Goal: Communication & Community: Connect with others

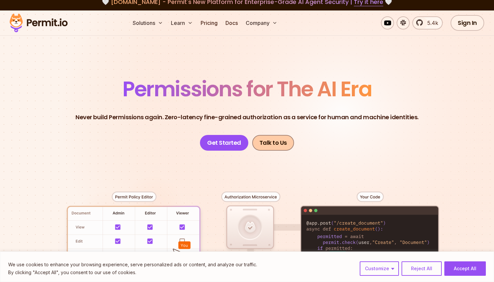
scroll to position [6, 0]
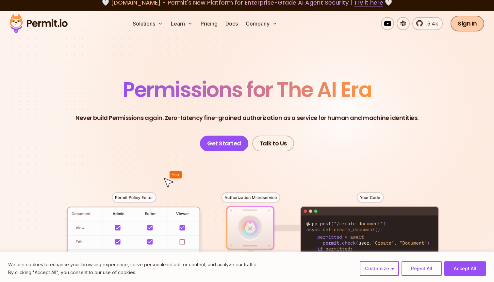
click at [456, 27] on link "Sign In" at bounding box center [468, 24] width 34 height 16
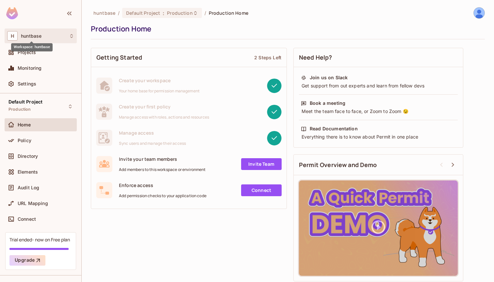
click at [39, 37] on span "huntbase" at bounding box center [31, 35] width 21 height 5
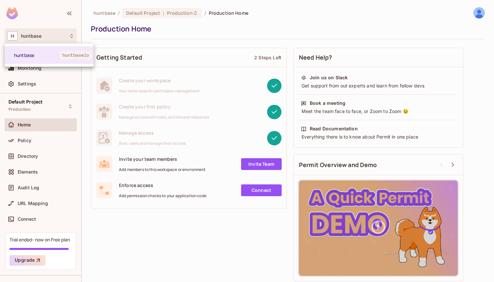
click at [40, 37] on div at bounding box center [247, 141] width 494 height 282
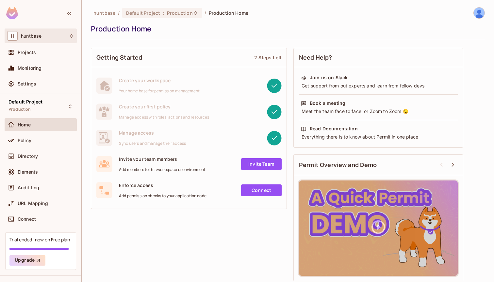
click at [41, 34] on span "huntbase" at bounding box center [31, 35] width 21 height 5
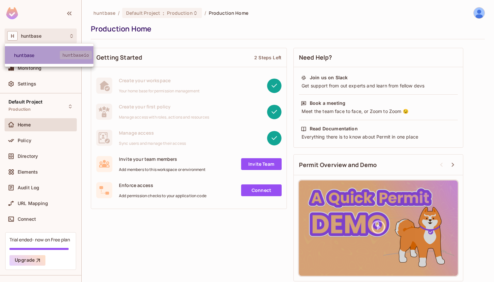
click at [62, 57] on span "huntbaseio" at bounding box center [76, 55] width 32 height 9
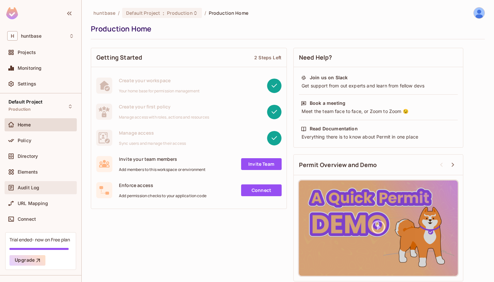
scroll to position [14, 0]
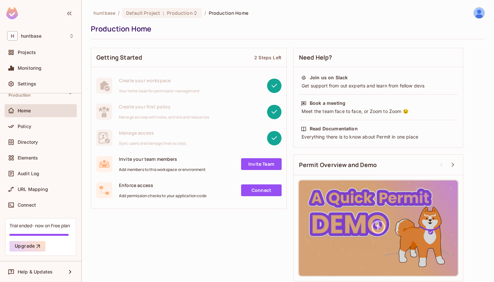
click at [262, 171] on div "Invite your team members Add members to this workspace or environment Invite Te…" at bounding box center [189, 164] width 186 height 16
click at [263, 164] on link "Invite Team" at bounding box center [261, 164] width 41 height 12
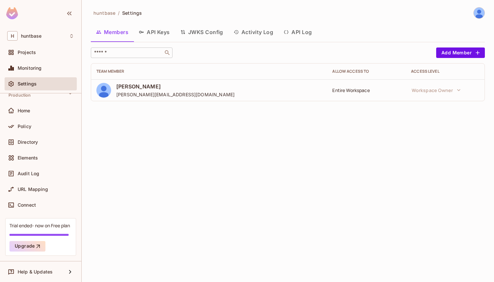
click at [142, 56] on input "text" at bounding box center [127, 52] width 69 height 7
click at [271, 33] on button "Activity Log" at bounding box center [254, 32] width 50 height 16
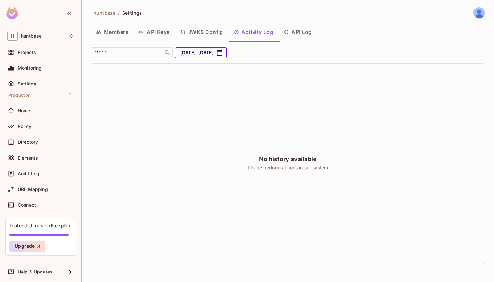
click at [225, 51] on button "Aug 18, 2025 - Sep 18, 2025" at bounding box center [201, 52] width 52 height 10
select select "*"
select select "****"
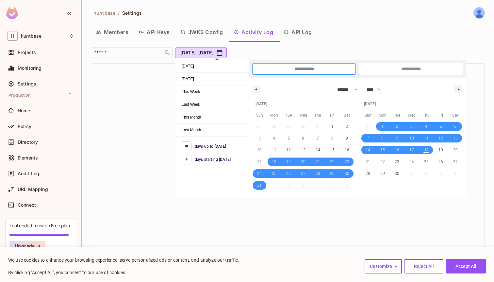
click at [189, 147] on input "**" at bounding box center [187, 146] width 10 height 10
click at [288, 67] on input "**********" at bounding box center [304, 68] width 103 height 11
click at [257, 89] on icon "button" at bounding box center [255, 89] width 3 height 3
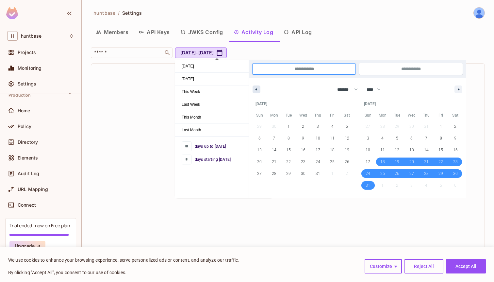
click at [257, 89] on icon "button" at bounding box center [255, 89] width 3 height 3
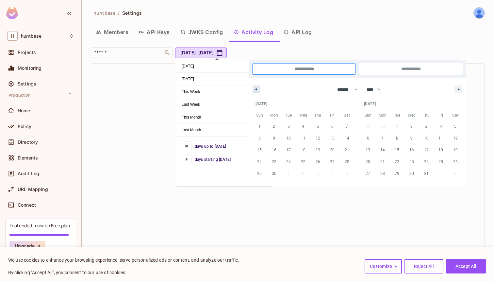
click at [256, 89] on icon "button" at bounding box center [255, 89] width 3 height 3
select select "*"
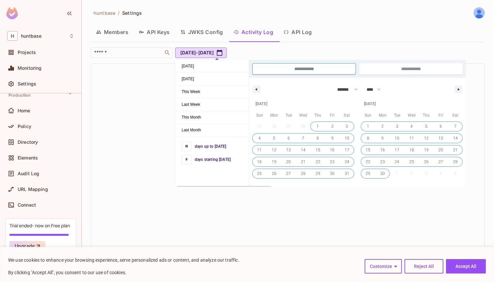
click at [322, 127] on span "1" at bounding box center [318, 126] width 15 height 9
type input "***"
type input "**********"
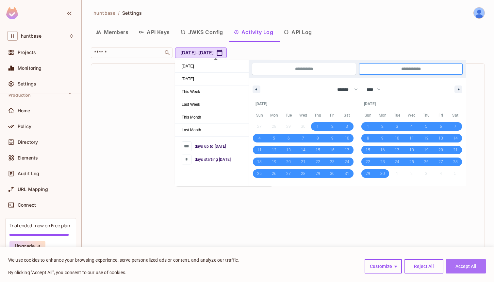
click at [463, 264] on button "Accept All" at bounding box center [466, 266] width 40 height 14
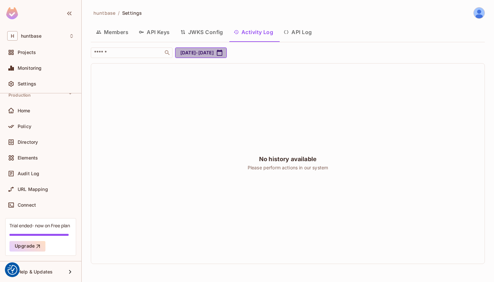
click at [226, 57] on button "May 1, 2025 - Sep 18, 2025" at bounding box center [201, 52] width 52 height 10
select select "*"
select select "****"
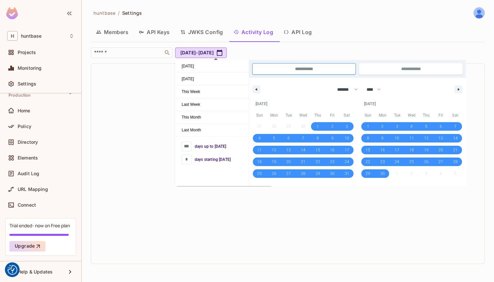
click at [325, 72] on input "**********" at bounding box center [304, 68] width 103 height 11
click at [126, 91] on div "No history available Please perform actions in our system" at bounding box center [288, 163] width 394 height 200
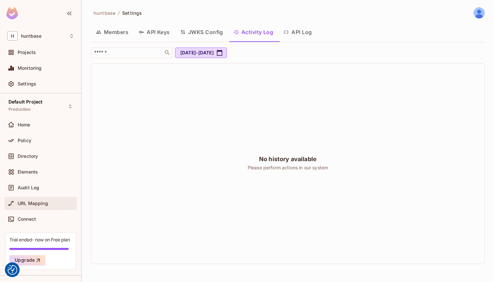
scroll to position [5, 0]
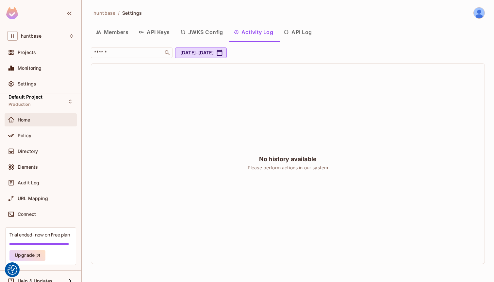
click at [37, 123] on div "Home" at bounding box center [40, 120] width 67 height 8
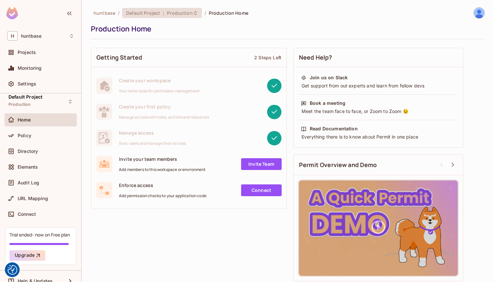
click at [178, 15] on span "Production" at bounding box center [180, 13] width 26 height 6
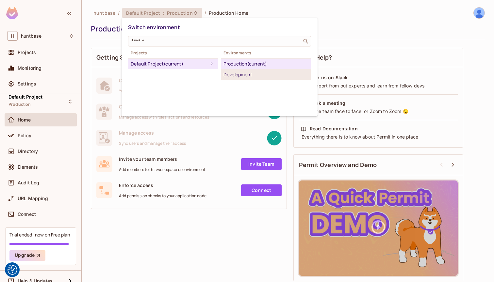
click at [258, 76] on div "Development" at bounding box center [266, 75] width 85 height 8
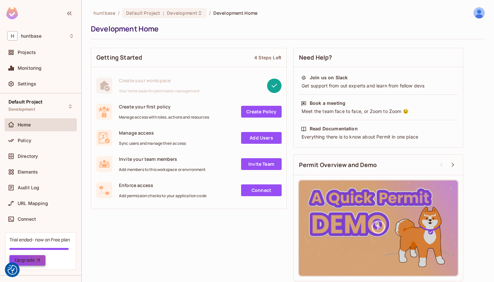
click at [39, 259] on icon "button" at bounding box center [38, 260] width 4 height 4
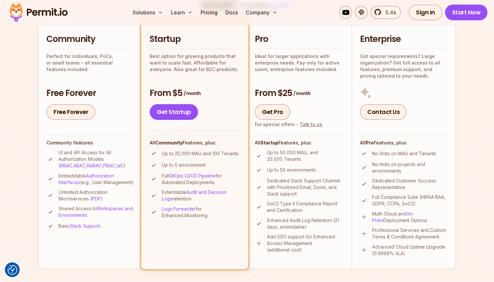
scroll to position [154, 0]
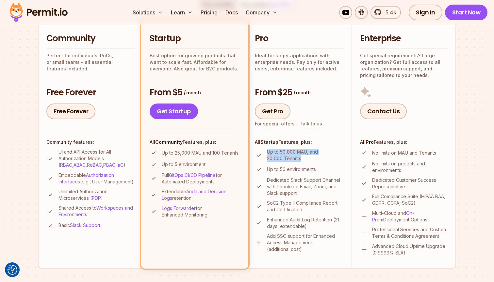
drag, startPoint x: 268, startPoint y: 150, endPoint x: 298, endPoint y: 158, distance: 30.9
click at [298, 158] on p "Up to 50,000 MAU, and 20,000 Tenants" at bounding box center [305, 154] width 77 height 13
copy p "Up to 50,000 MAU, and 20,000 Tenants"
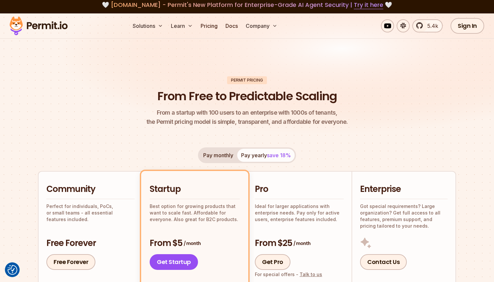
scroll to position [0, 0]
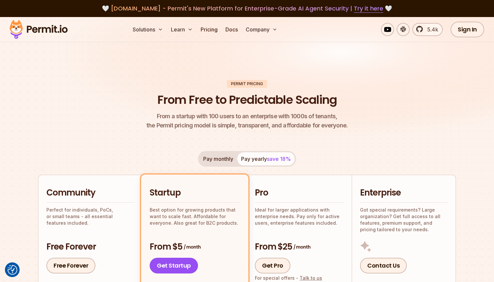
click at [226, 158] on button "Pay monthly" at bounding box center [218, 158] width 38 height 13
click at [263, 158] on button "Pay yearly save 18%" at bounding box center [266, 158] width 58 height 13
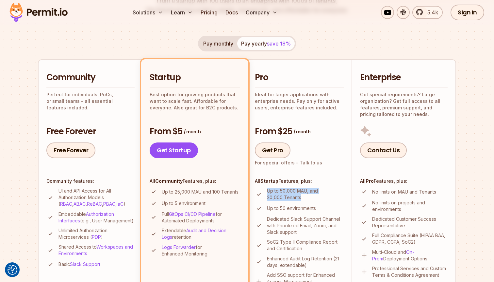
scroll to position [130, 0]
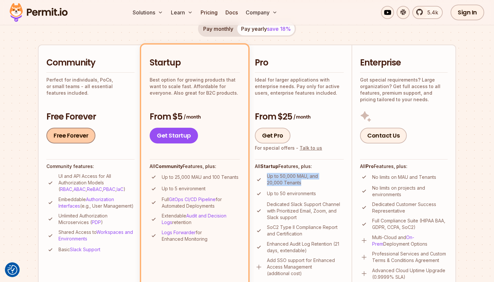
click at [73, 135] on link "Free Forever" at bounding box center [70, 136] width 49 height 16
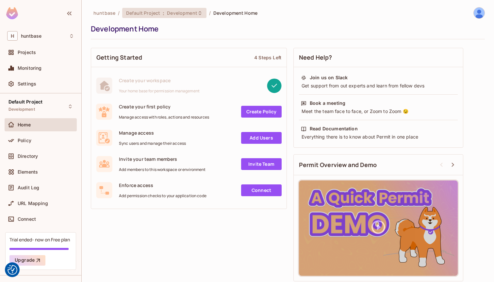
click at [182, 13] on span "Development" at bounding box center [182, 13] width 30 height 6
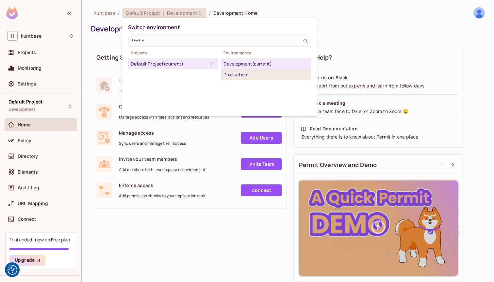
click at [247, 74] on div "Production" at bounding box center [266, 75] width 85 height 8
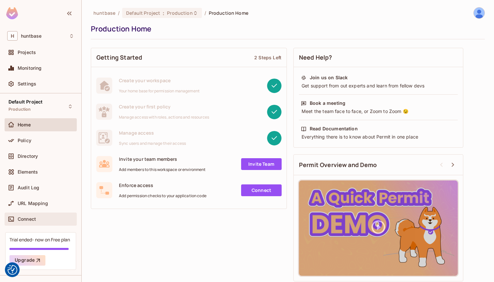
click at [38, 221] on div "Connect" at bounding box center [46, 218] width 57 height 5
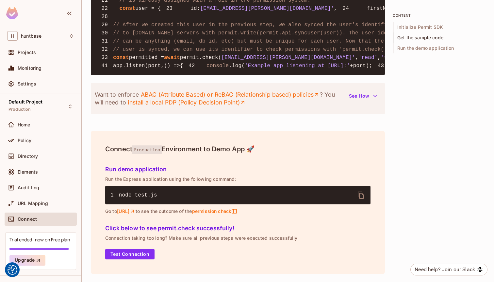
scroll to position [684, 0]
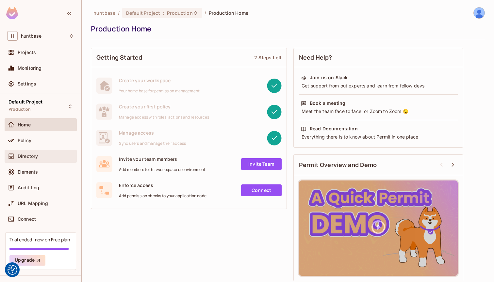
click at [34, 157] on span "Directory" at bounding box center [28, 155] width 20 height 5
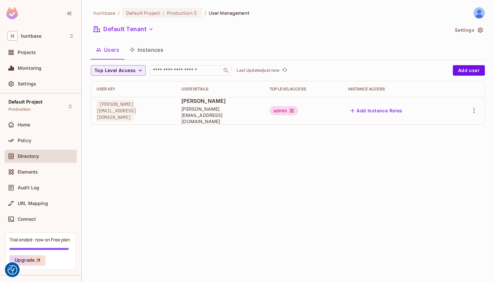
click at [149, 47] on button "Instances" at bounding box center [147, 50] width 44 height 16
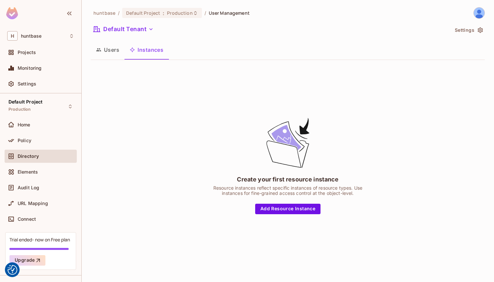
click at [117, 53] on button "Users" at bounding box center [108, 50] width 34 height 16
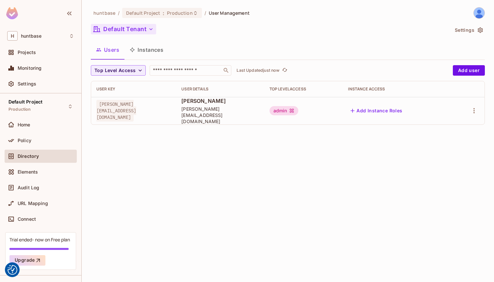
click at [142, 25] on button "Default Tenant" at bounding box center [123, 29] width 65 height 10
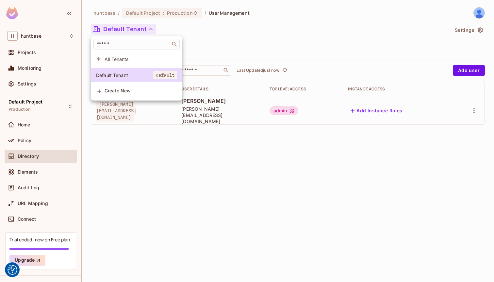
click at [142, 27] on div at bounding box center [247, 141] width 494 height 282
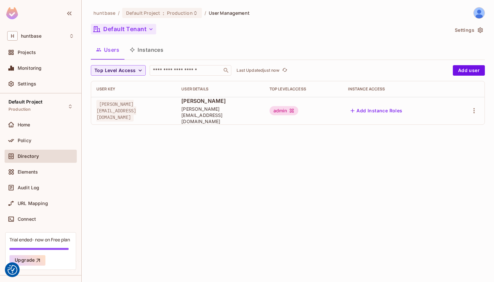
click at [132, 30] on button "Default Tenant" at bounding box center [123, 29] width 65 height 10
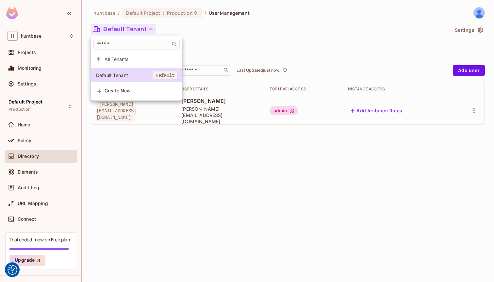
click at [121, 60] on span "All Tenants" at bounding box center [141, 59] width 73 height 6
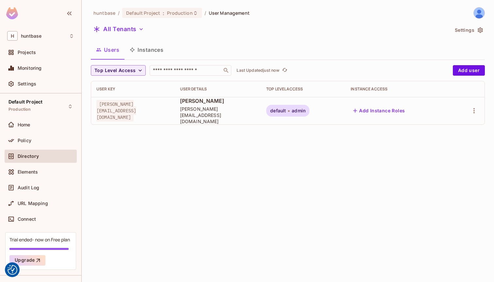
click at [464, 65] on div "huntbase / Default Project : Production / User Management All Tenants Settings …" at bounding box center [288, 68] width 394 height 123
click at [466, 69] on button "Add user" at bounding box center [469, 70] width 32 height 10
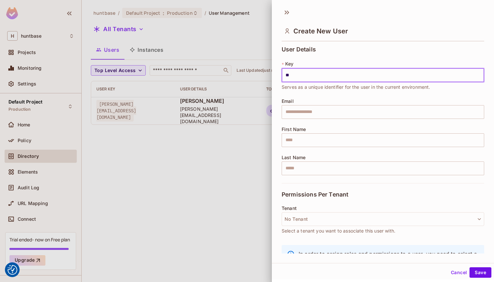
type input "*"
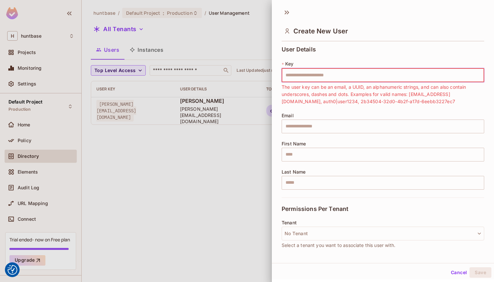
click at [330, 94] on span "The user key can be an email, a UUID, an alphanumeric strings, and can also con…" at bounding box center [383, 94] width 203 height 22
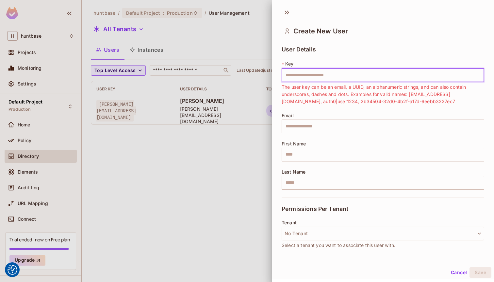
click at [345, 74] on input "text" at bounding box center [383, 75] width 203 height 14
click at [169, 153] on div at bounding box center [247, 141] width 494 height 282
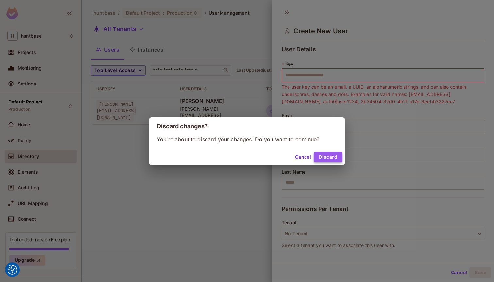
click at [328, 156] on button "Discard" at bounding box center [328, 157] width 29 height 10
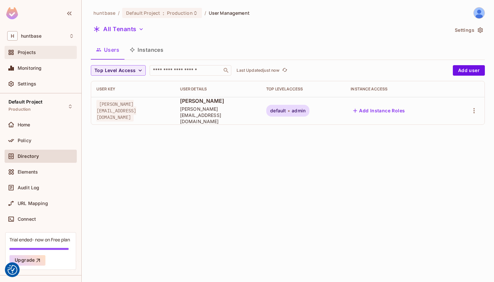
click at [36, 52] on span "Projects" at bounding box center [27, 52] width 18 height 5
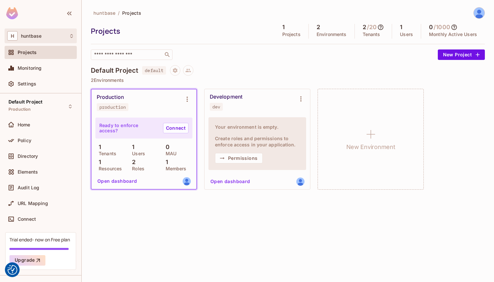
click at [39, 37] on span "huntbase" at bounding box center [31, 35] width 21 height 5
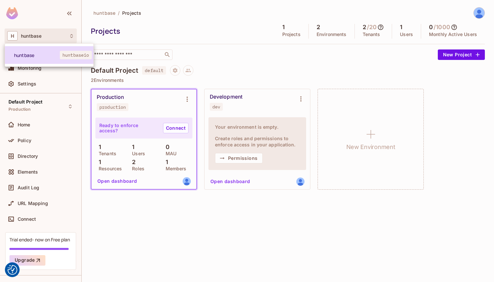
click at [37, 58] on span "huntbase" at bounding box center [37, 55] width 46 height 6
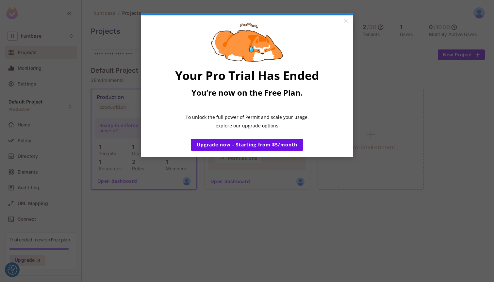
click at [40, 83] on appcues "× Your Pro Trial Has Ended You’re now on the Free Plan. ​ To unlock the full po…" at bounding box center [247, 141] width 494 height 282
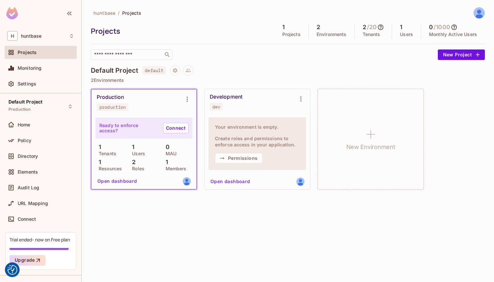
click at [41, 57] on div "Projects" at bounding box center [41, 52] width 72 height 13
click at [39, 43] on div "H huntbase Projects Monitoring Settings" at bounding box center [40, 60] width 81 height 65
click at [40, 36] on span "huntbase" at bounding box center [31, 35] width 21 height 5
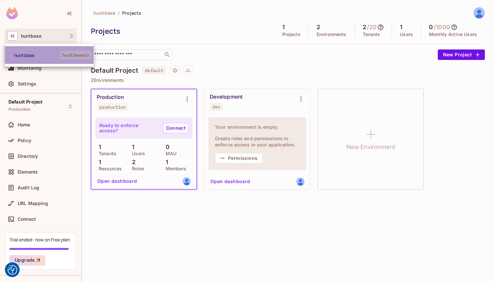
click at [52, 56] on span "huntbase" at bounding box center [37, 55] width 46 height 6
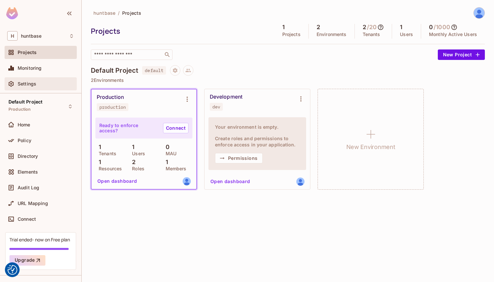
click at [32, 81] on span "Settings" at bounding box center [27, 83] width 19 height 5
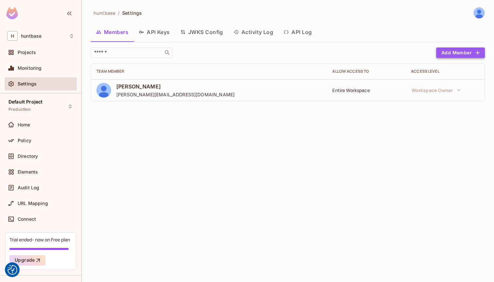
click at [464, 51] on button "Add Member" at bounding box center [461, 52] width 49 height 10
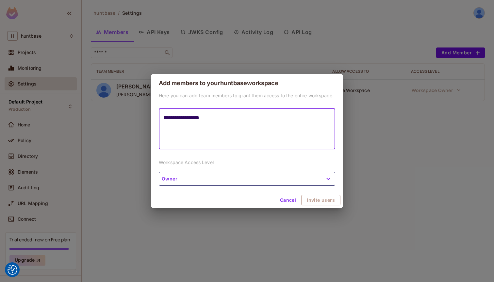
type textarea "**********"
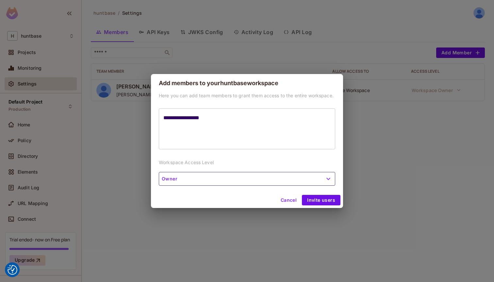
click at [256, 178] on button "Owner" at bounding box center [247, 179] width 177 height 14
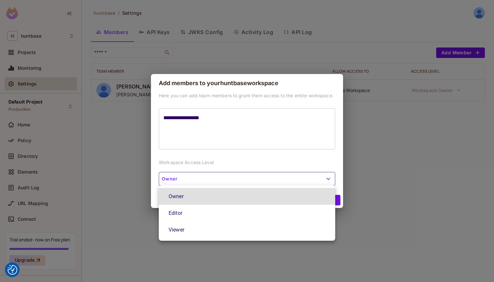
click at [257, 176] on div at bounding box center [247, 141] width 494 height 282
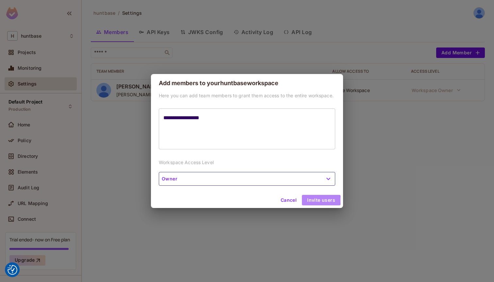
click at [318, 200] on button "Invite users" at bounding box center [321, 200] width 39 height 10
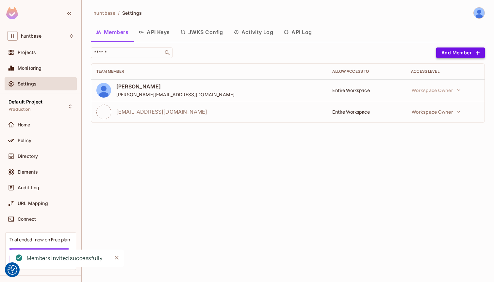
click at [478, 50] on icon "button" at bounding box center [478, 52] width 7 height 7
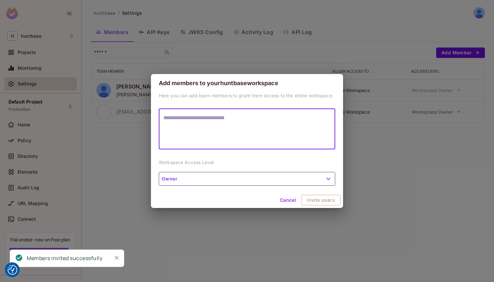
click at [251, 127] on textarea at bounding box center [247, 129] width 167 height 30
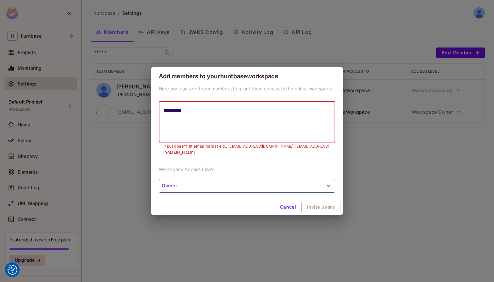
click at [222, 118] on textarea "*********" at bounding box center [247, 122] width 167 height 30
paste textarea "**********"
type textarea "**********"
click at [264, 182] on button "Owner" at bounding box center [247, 186] width 177 height 14
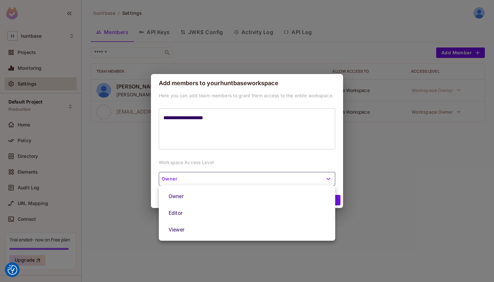
click at [238, 216] on li "Editor" at bounding box center [247, 212] width 177 height 17
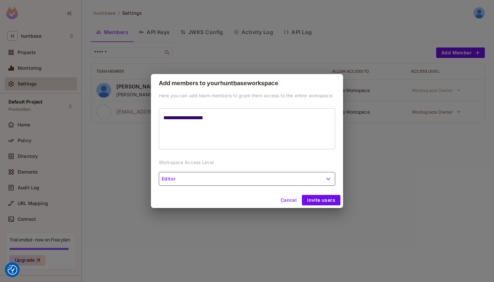
click at [308, 181] on button "Editor" at bounding box center [247, 179] width 177 height 14
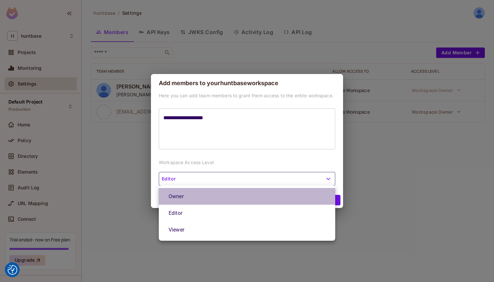
click at [286, 196] on li "Owner" at bounding box center [247, 196] width 177 height 17
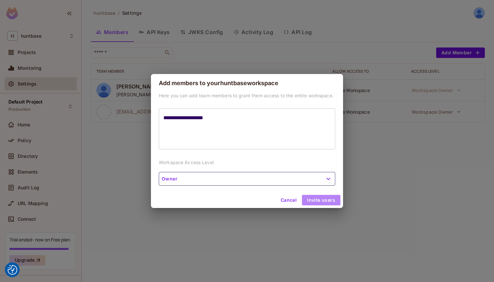
click at [324, 197] on button "Invite users" at bounding box center [321, 200] width 39 height 10
